Goal: Information Seeking & Learning: Learn about a topic

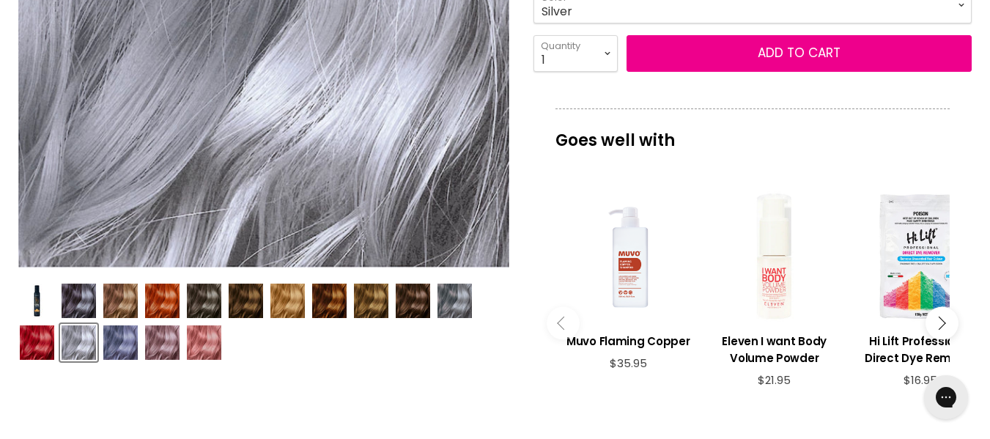
scroll to position [403, 0]
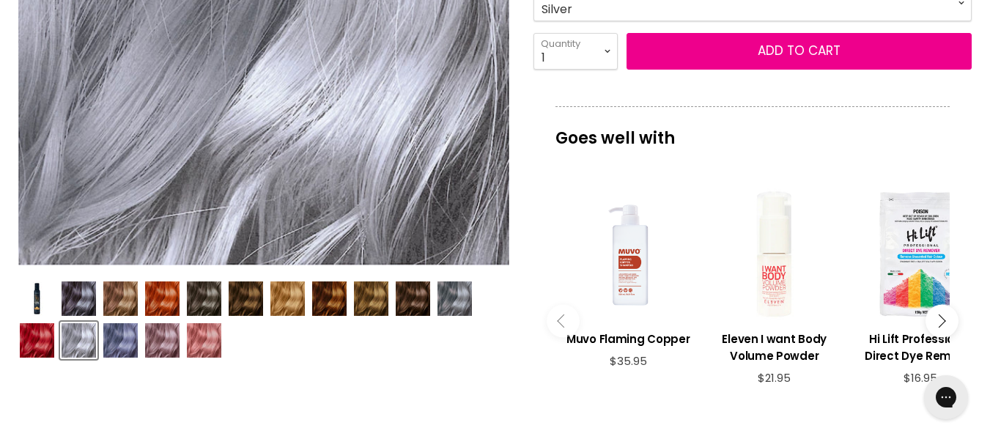
click at [457, 298] on img "Product thumbnails" at bounding box center [454, 298] width 34 height 34
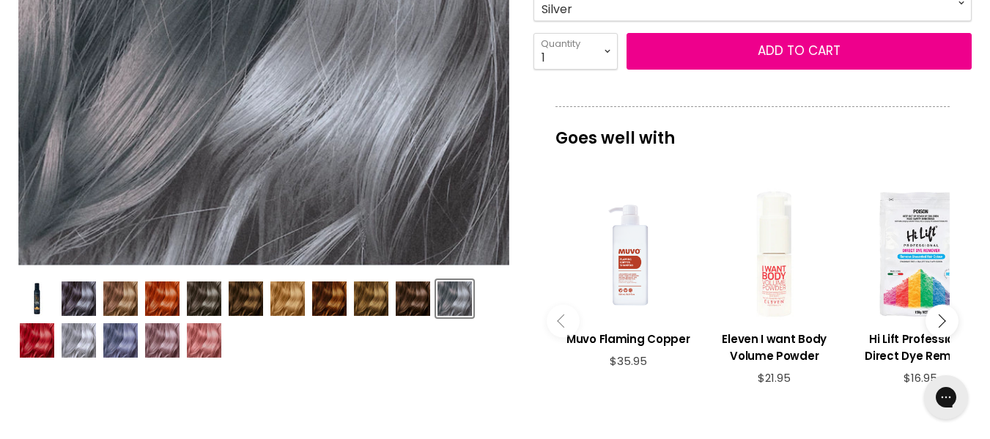
click at [77, 341] on img "Product thumbnails" at bounding box center [79, 340] width 34 height 34
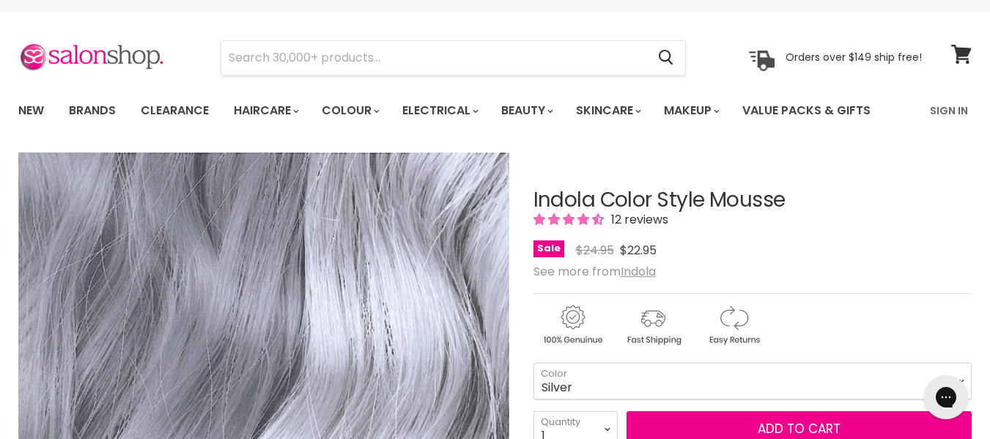
scroll to position [37, 0]
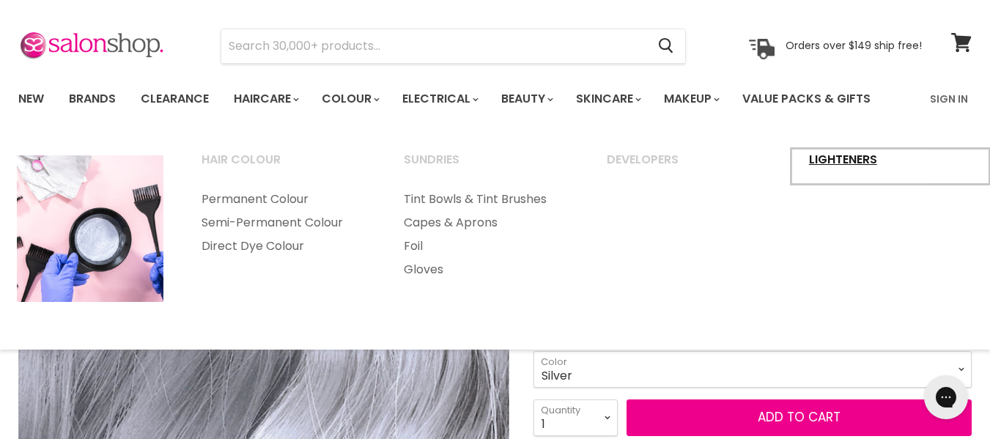
click at [846, 159] on link "Lighteners" at bounding box center [890, 166] width 199 height 37
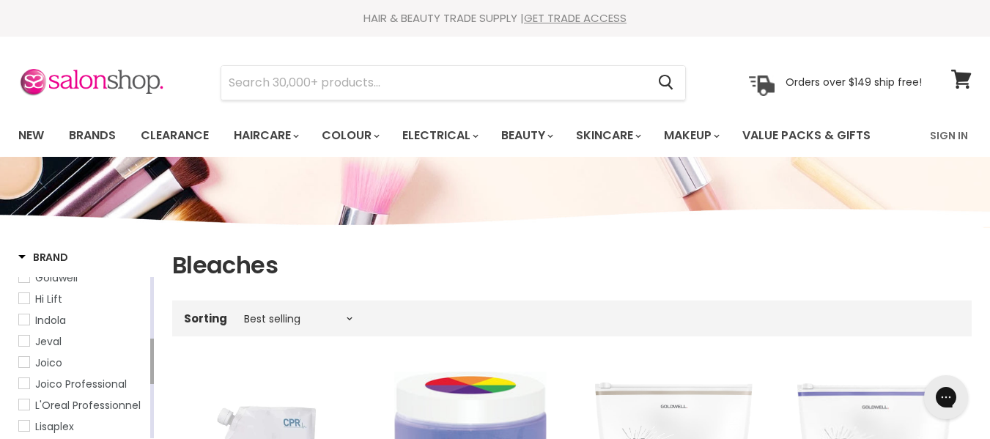
click at [23, 320] on span "Indola" at bounding box center [24, 319] width 10 height 10
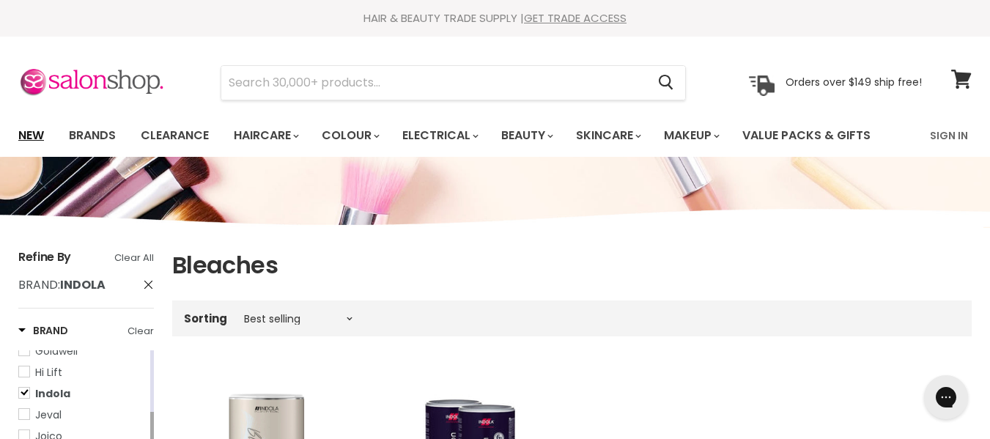
click at [35, 133] on link "New" at bounding box center [31, 135] width 48 height 31
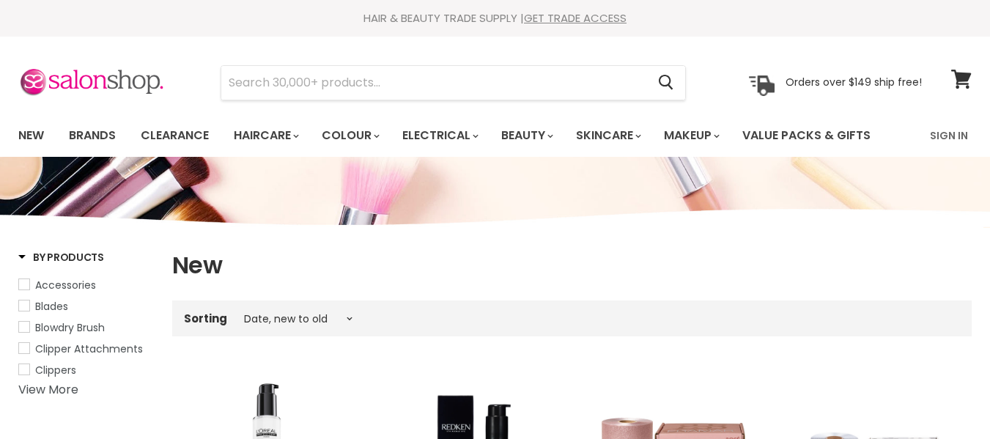
select select "created-descending"
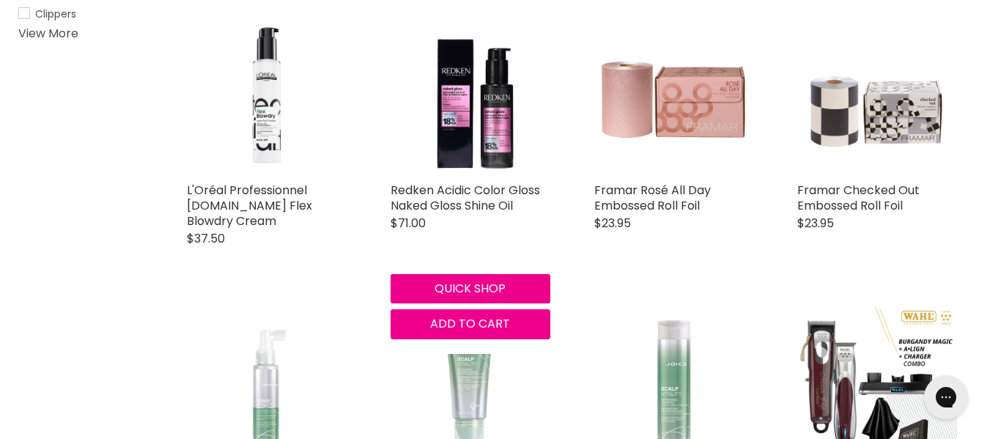
scroll to position [366, 0]
